Goal: Task Accomplishment & Management: Use online tool/utility

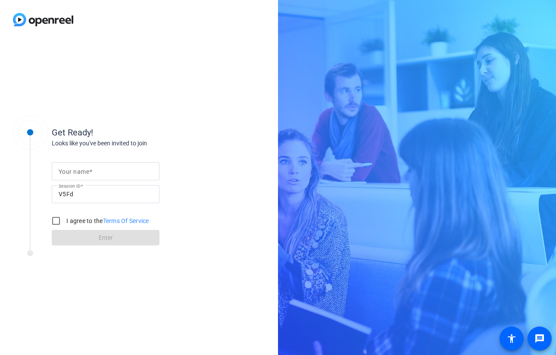
click at [85, 173] on mat-label "Your name" at bounding box center [74, 171] width 31 height 7
click at [85, 173] on input "Your name" at bounding box center [106, 171] width 94 height 10
type input "[PERSON_NAME]"
click at [55, 222] on input "I agree to the Terms Of Service" at bounding box center [55, 220] width 17 height 17
checkbox input "true"
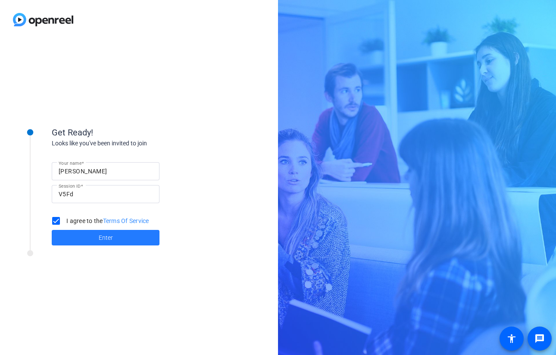
click at [106, 235] on span "Enter" at bounding box center [106, 237] width 14 height 9
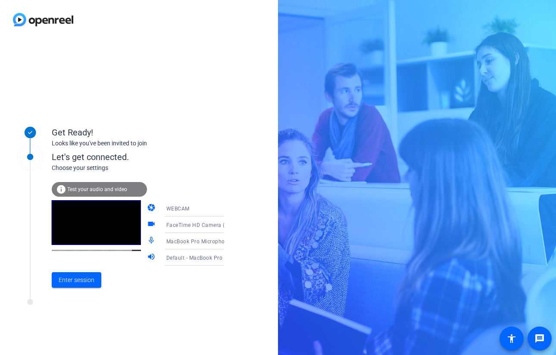
click at [110, 186] on span "Test your audio and video" at bounding box center [97, 189] width 60 height 6
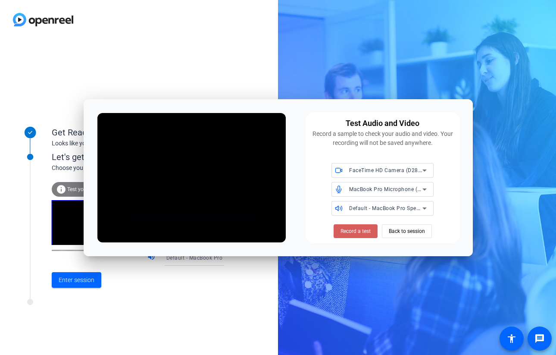
click at [355, 234] on span "Record a test" at bounding box center [356, 231] width 30 height 8
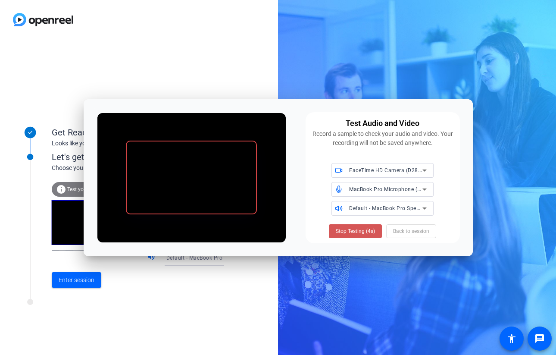
click at [355, 234] on span "Stop Testing (4s)" at bounding box center [355, 231] width 39 height 8
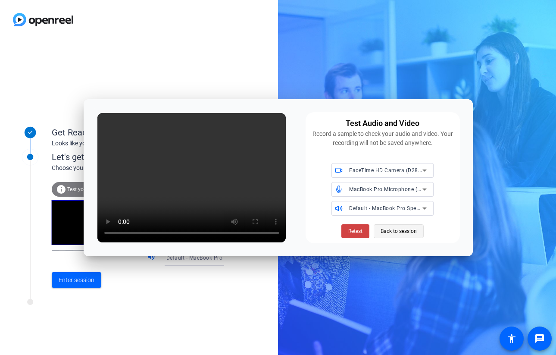
click at [404, 230] on span "Back to session" at bounding box center [399, 231] width 36 height 16
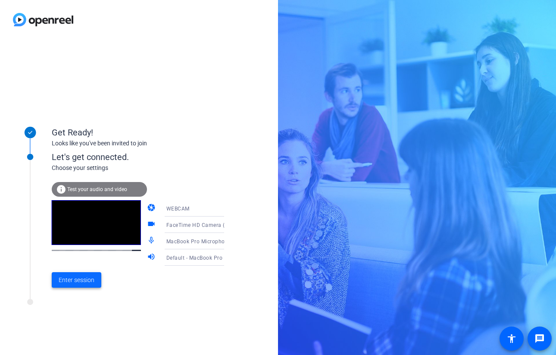
click at [84, 279] on span "Enter session" at bounding box center [77, 280] width 36 height 9
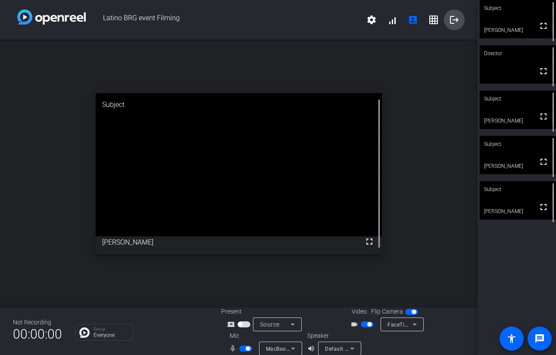
click at [453, 22] on mat-icon "logout" at bounding box center [454, 20] width 10 height 10
